Goal: Information Seeking & Learning: Understand process/instructions

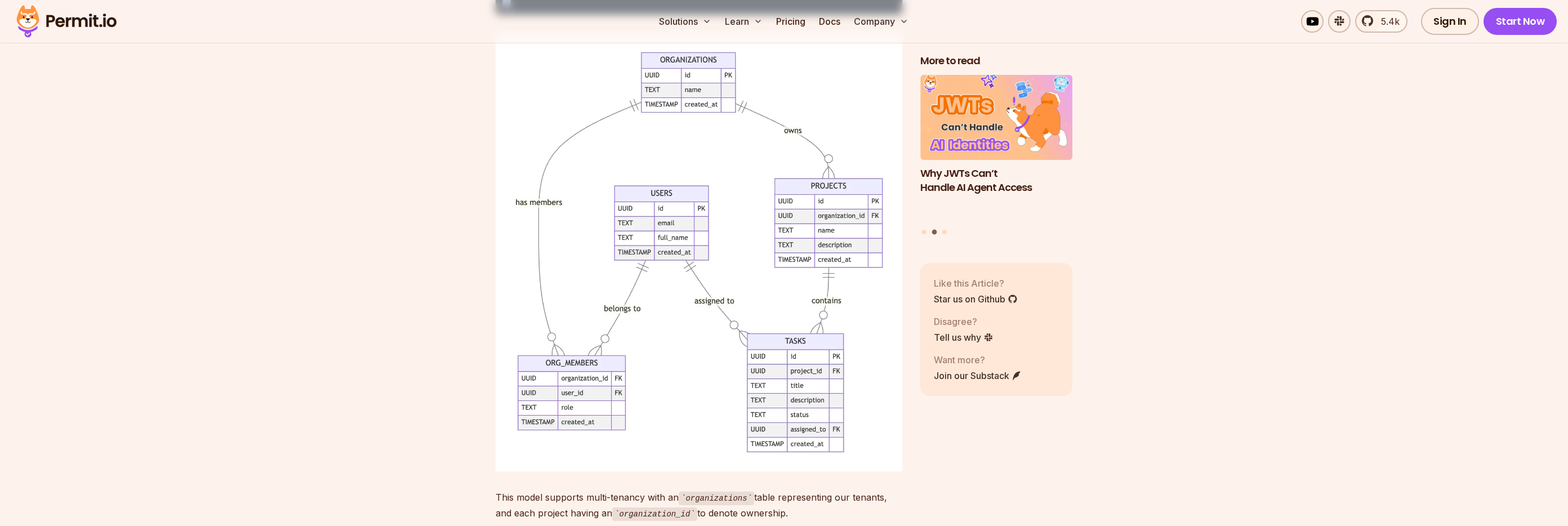
scroll to position [4072, 0]
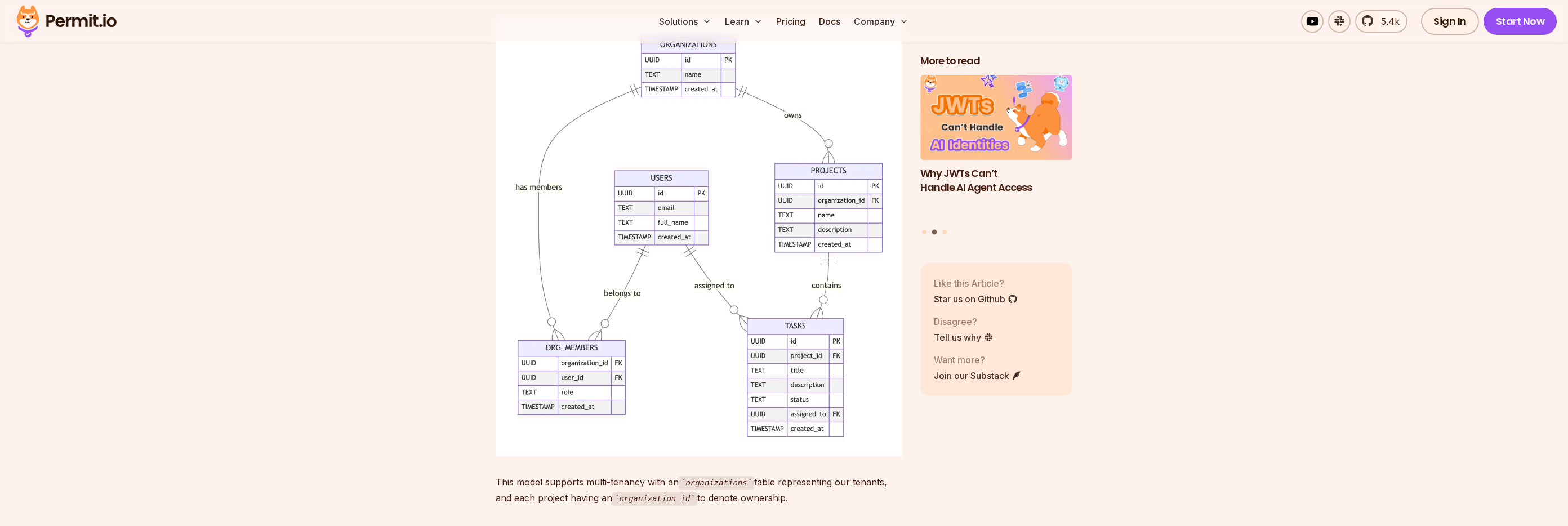
drag, startPoint x: 492, startPoint y: 149, endPoint x: 682, endPoint y: 110, distance: 194.0
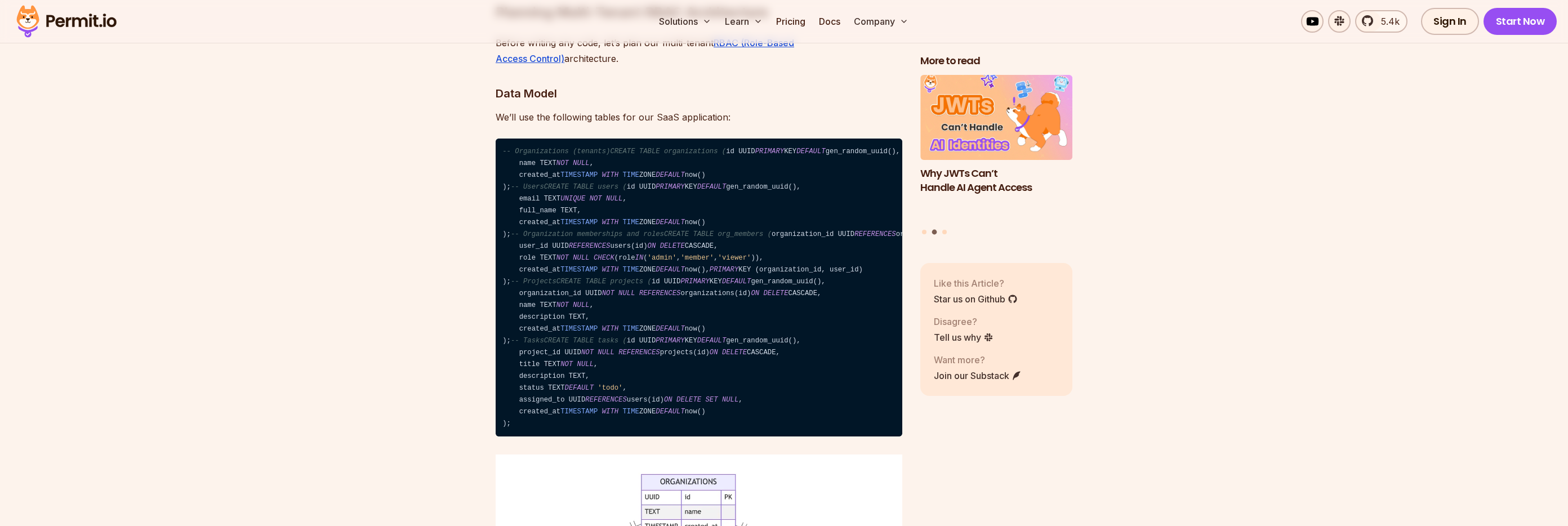
click at [726, 267] on code "-- Organizations (tenants)CREATE TABLE organizations ( id UUID PRIMARY KEY DEFA…" at bounding box center [699, 287] width 407 height 298
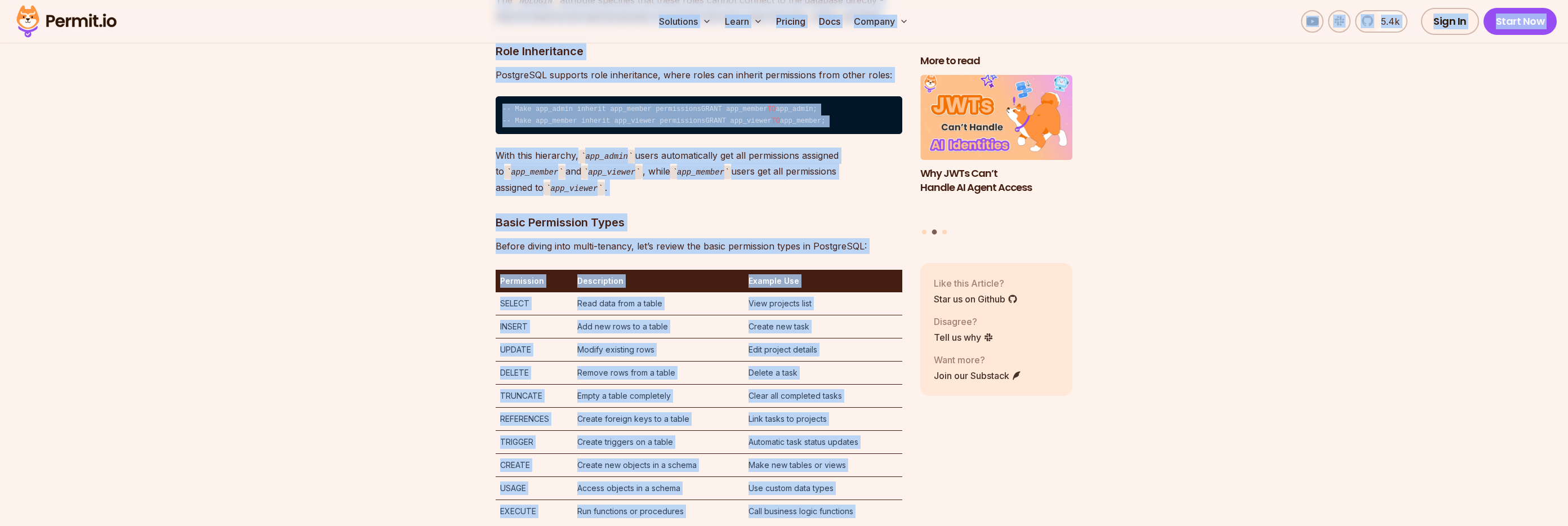
scroll to position [2860, 0]
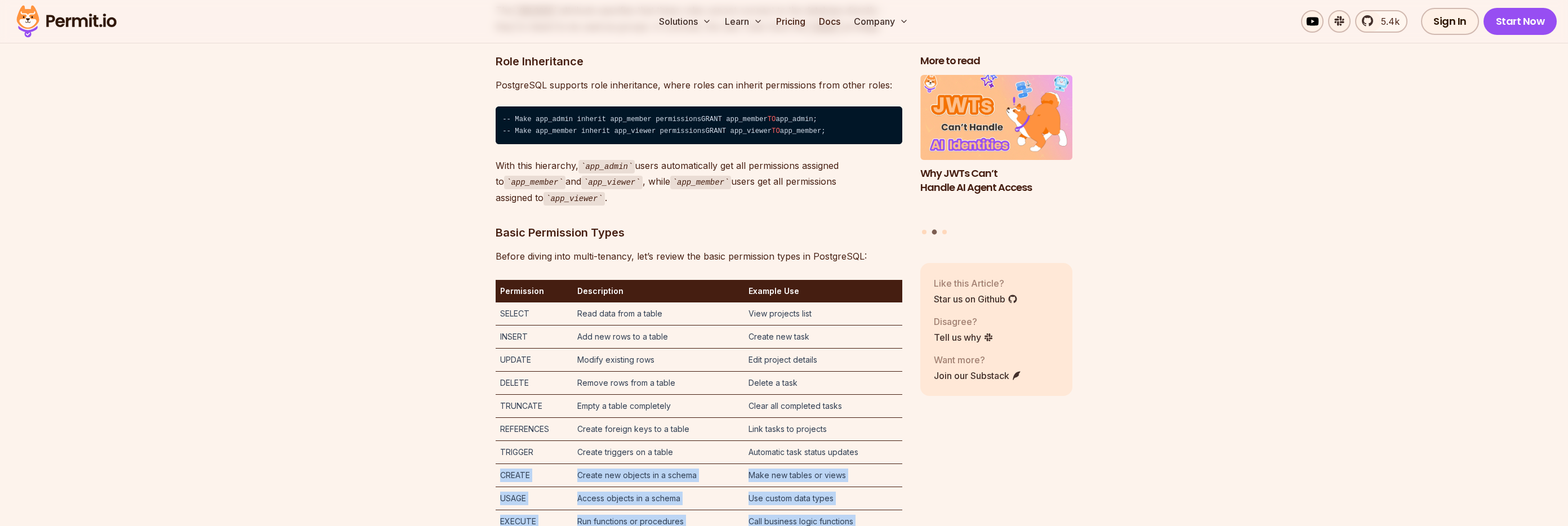
drag, startPoint x: 867, startPoint y: 284, endPoint x: 539, endPoint y: 522, distance: 405.3
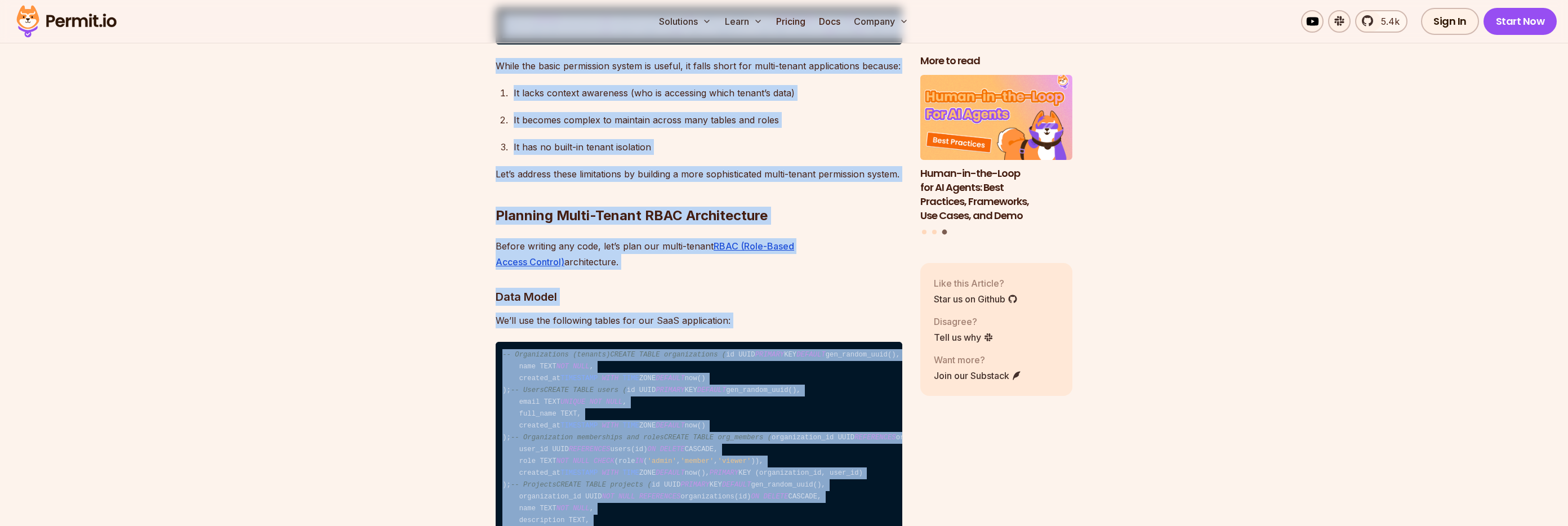
scroll to position [3435, 0]
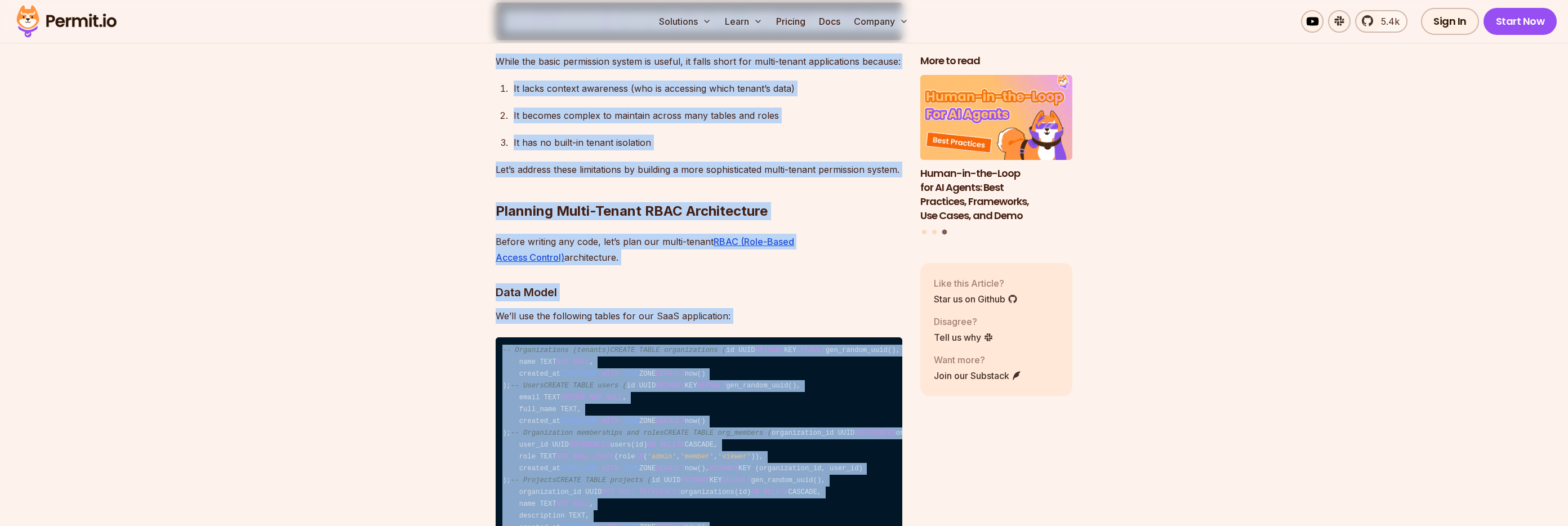
click at [517, 177] on p "Let’s address these limitations by building a more sophisticated multi-tenant p…" at bounding box center [699, 170] width 407 height 16
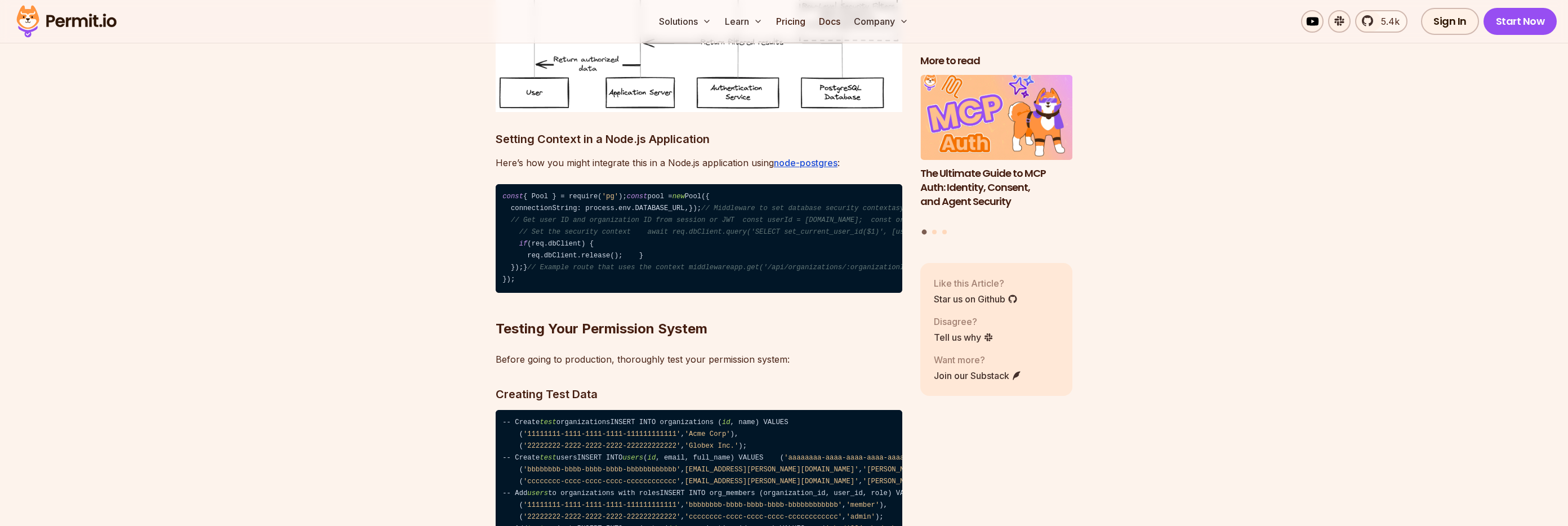
scroll to position [7760, 0]
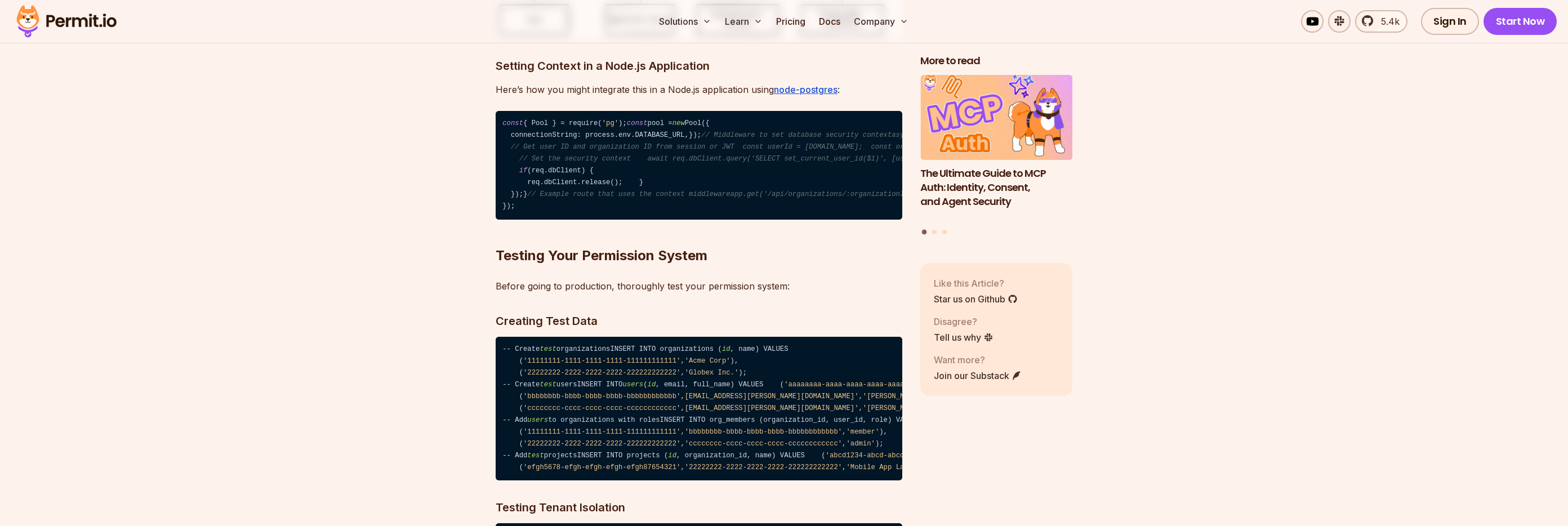
drag, startPoint x: 494, startPoint y: 280, endPoint x: 853, endPoint y: 224, distance: 363.3
copy div "Loremips Dolor-Sitame CONS Adipiscingel Seddoe tempori utl etdo, mag’a enim adm…"
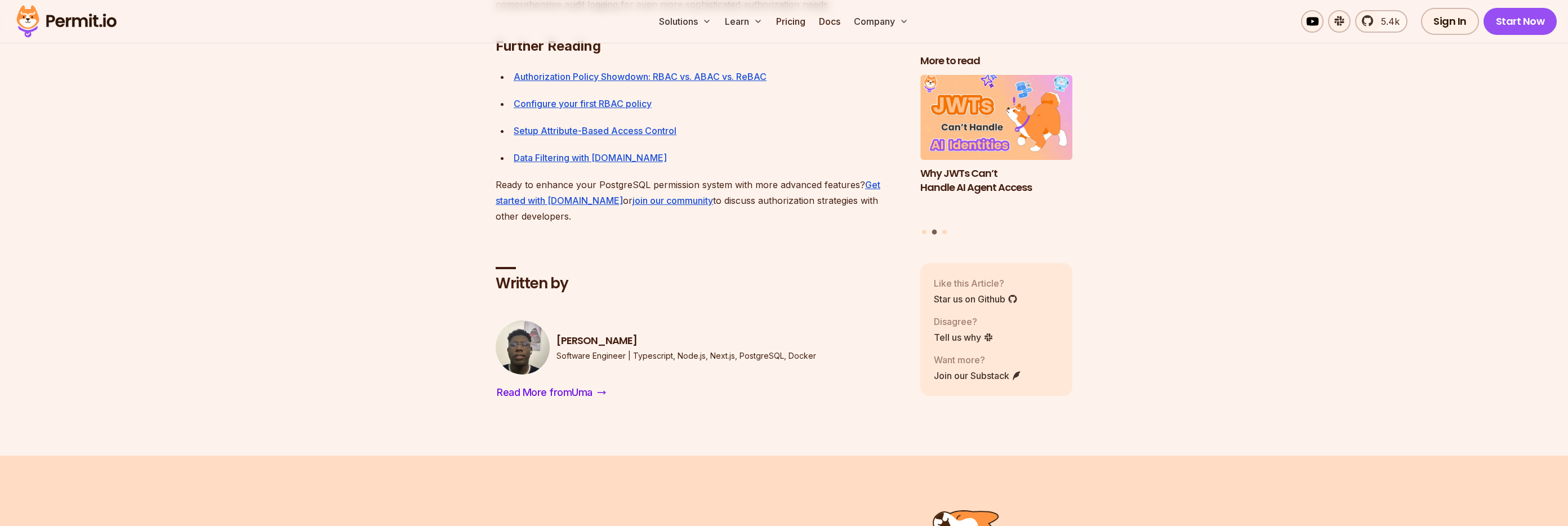
scroll to position [9104, 0]
